Goal: Transaction & Acquisition: Purchase product/service

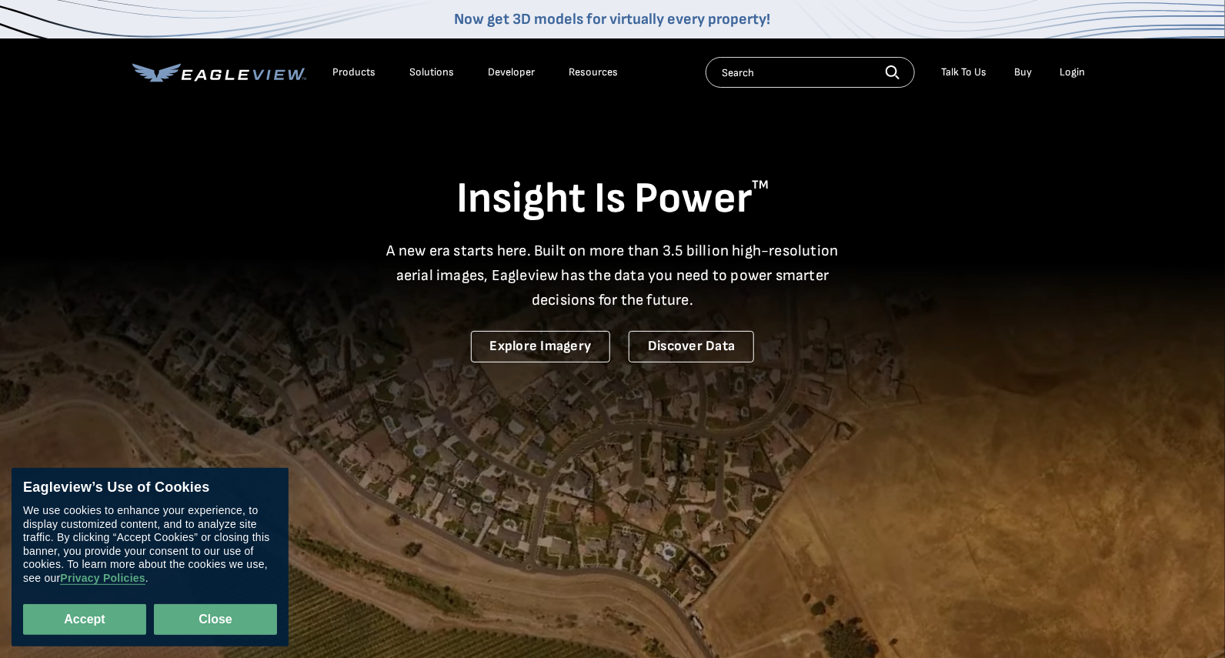
click at [217, 618] on button "Close" at bounding box center [215, 619] width 123 height 31
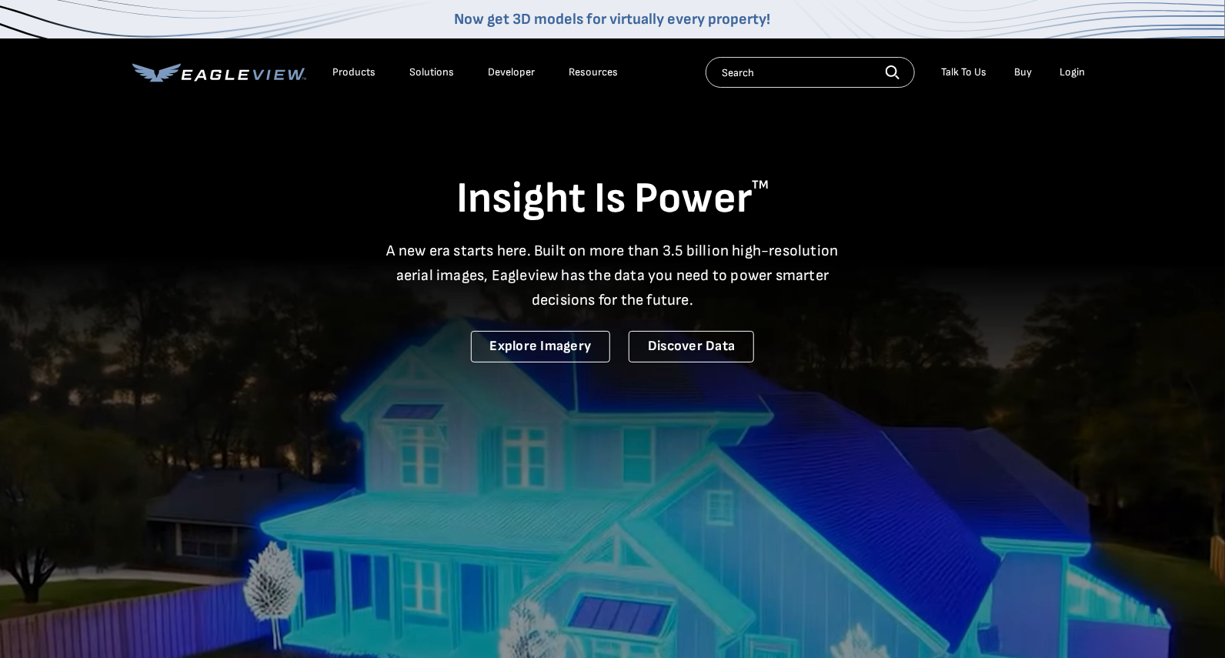
click at [1021, 70] on link "Buy" at bounding box center [1023, 72] width 18 height 14
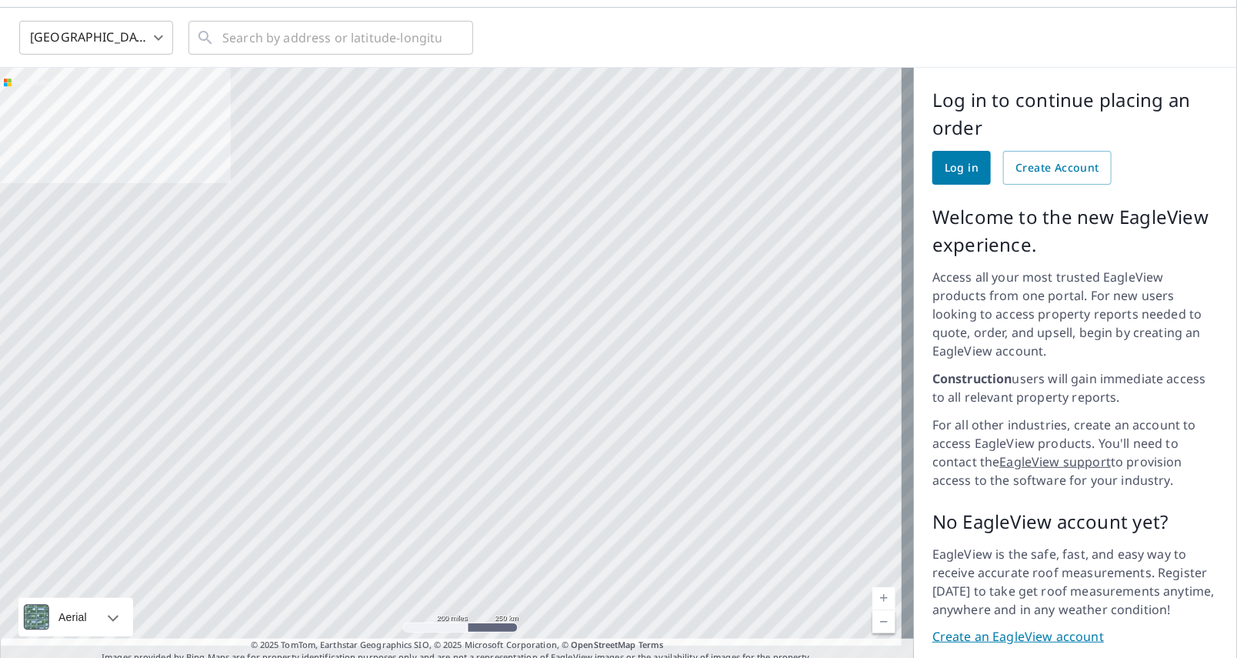
scroll to position [75, 0]
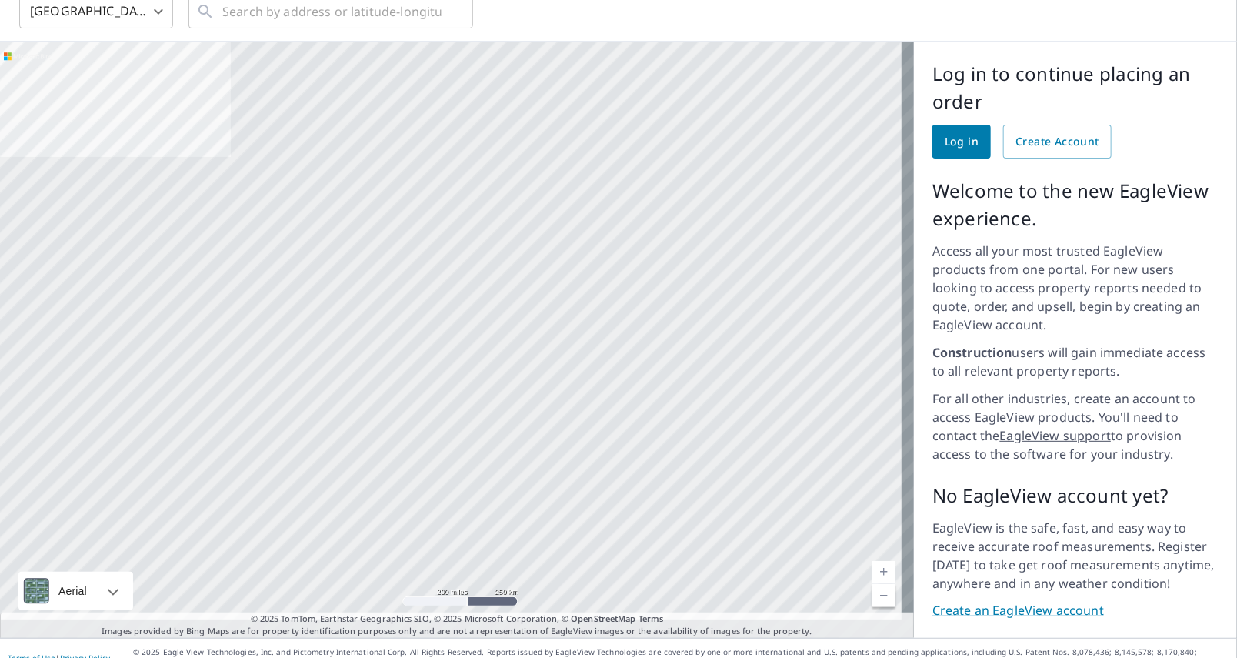
click at [277, 275] on div at bounding box center [457, 340] width 914 height 596
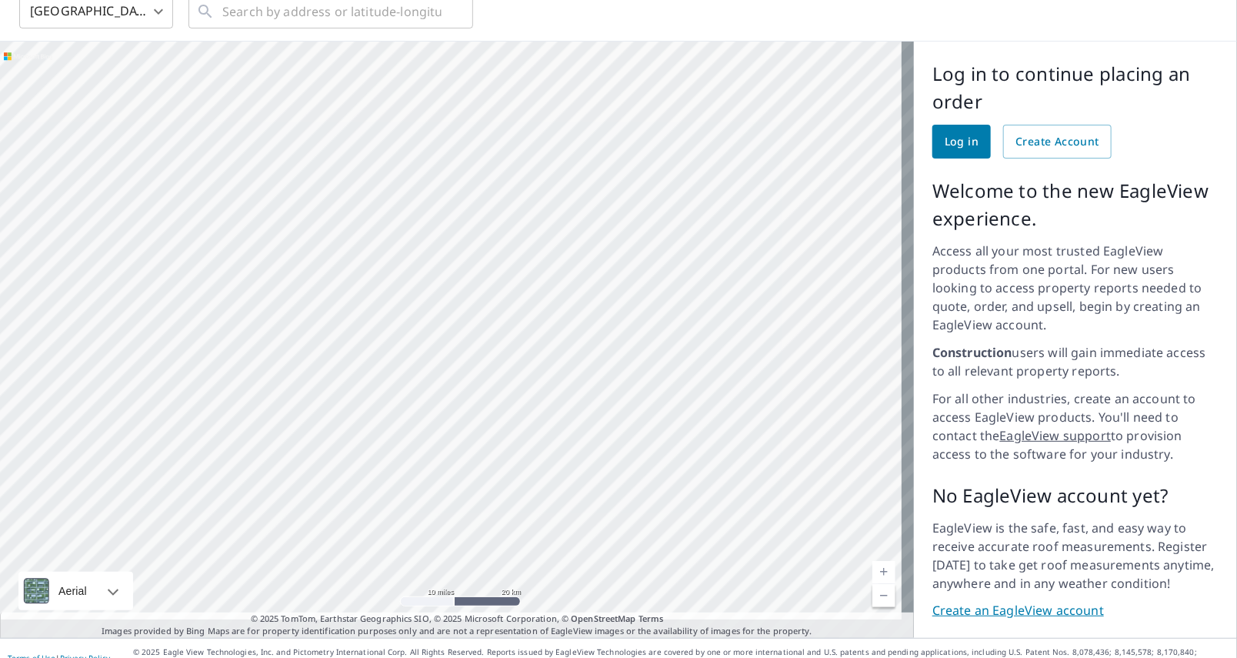
drag, startPoint x: 466, startPoint y: 230, endPoint x: 488, endPoint y: 341, distance: 112.8
click at [504, 417] on div at bounding box center [457, 340] width 914 height 596
drag, startPoint x: 383, startPoint y: 238, endPoint x: 635, endPoint y: 336, distance: 270.1
click at [635, 336] on div at bounding box center [457, 340] width 914 height 596
click at [541, 398] on div at bounding box center [457, 340] width 914 height 596
